Goal: Check status: Check status

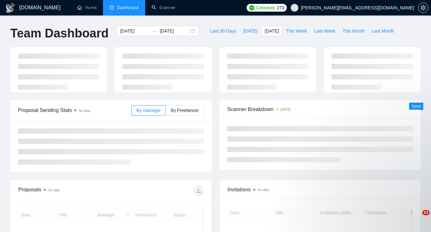
type input "[DATE]"
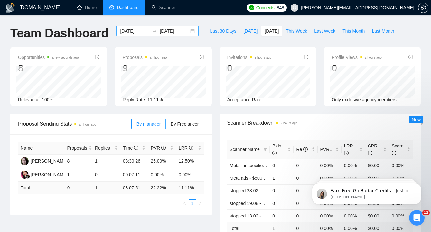
click at [187, 31] on div "[DATE] [DATE]" at bounding box center [157, 31] width 82 height 10
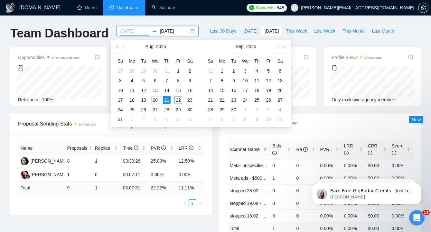
click at [154, 100] on div "20" at bounding box center [155, 100] width 8 height 8
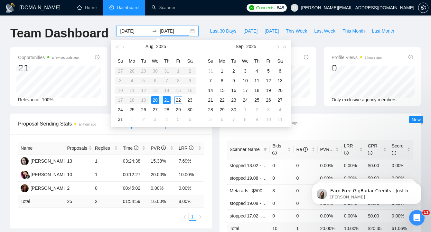
click at [120, 220] on div "Name Proposals Replies Time PVR LRR [PERSON_NAME] 13 1 03:24:38 15.38% 7.69% Ni…" at bounding box center [111, 181] width 202 height 94
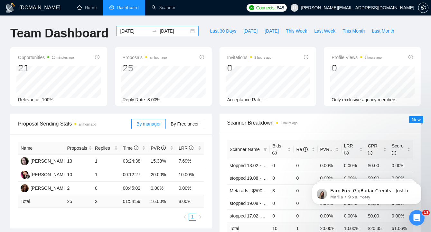
click at [188, 30] on div "[DATE] [DATE]" at bounding box center [157, 31] width 82 height 10
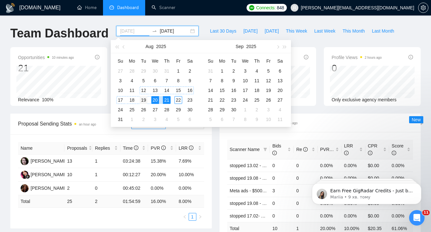
type input "[DATE]"
click at [146, 97] on div "19" at bounding box center [144, 100] width 8 height 8
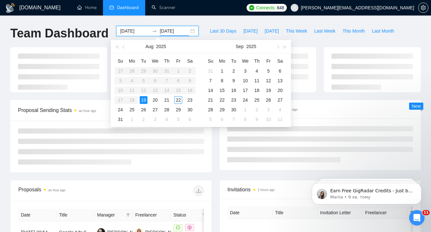
type input "[DATE]"
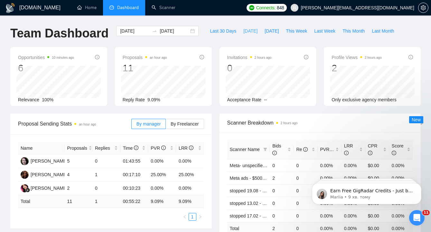
click at [245, 31] on span "[DATE]" at bounding box center [250, 30] width 14 height 7
type input "[DATE]"
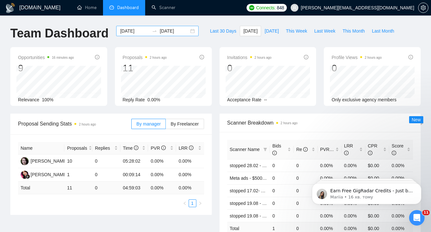
click at [189, 32] on div "[DATE] [DATE]" at bounding box center [157, 31] width 82 height 10
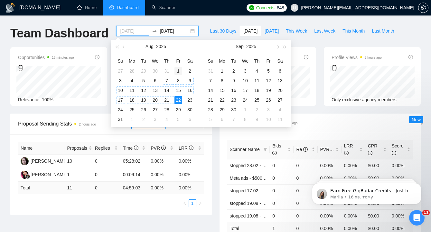
type input "[DATE]"
click at [179, 72] on div "1" at bounding box center [179, 71] width 8 height 8
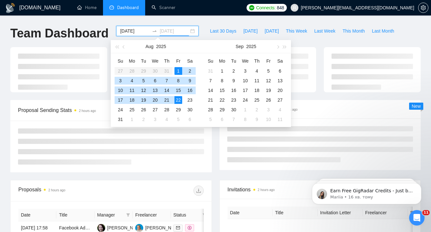
click at [178, 101] on div "22" at bounding box center [179, 100] width 8 height 8
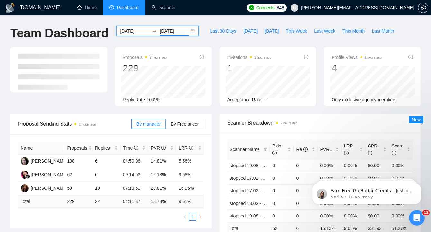
scroll to position [55, 0]
